Goal: Information Seeking & Learning: Learn about a topic

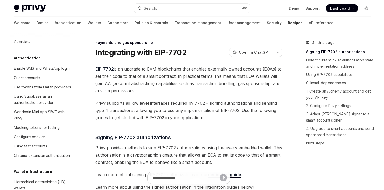
scroll to position [474, 0]
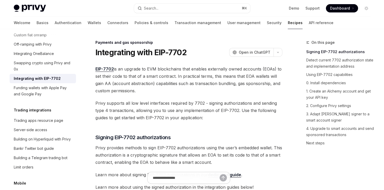
type textarea "*"
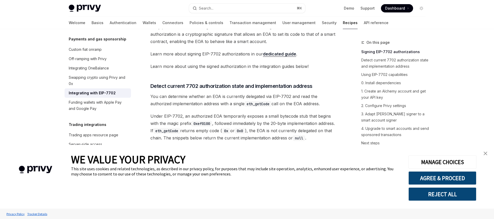
scroll to position [121, 0]
drag, startPoint x: 181, startPoint y: 118, endPoint x: 164, endPoint y: 117, distance: 16.9
click at [164, 117] on span "Under EIP-7702, an authorized EOA temporarily exposes a small bytecode stub tha…" at bounding box center [243, 127] width 187 height 29
copy span "EIP-7702"
